Goal: Submit feedback/report problem

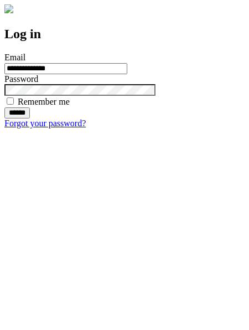
type input "**********"
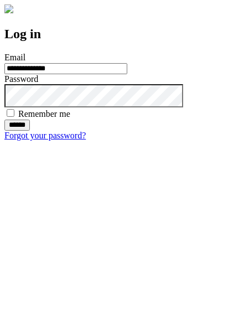
click at [30, 131] on input "******" at bounding box center [16, 125] width 25 height 11
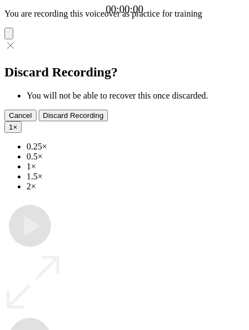
type input "**********"
